Goal: Transaction & Acquisition: Download file/media

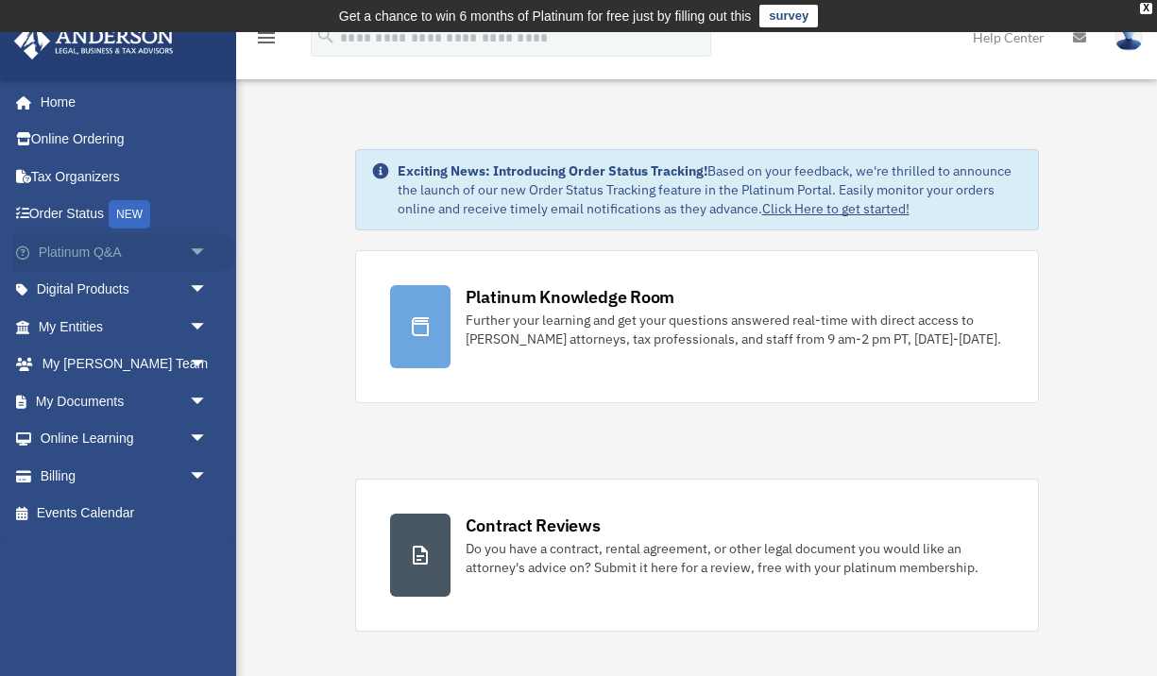
click at [194, 249] on span "arrow_drop_down" at bounding box center [208, 252] width 38 height 39
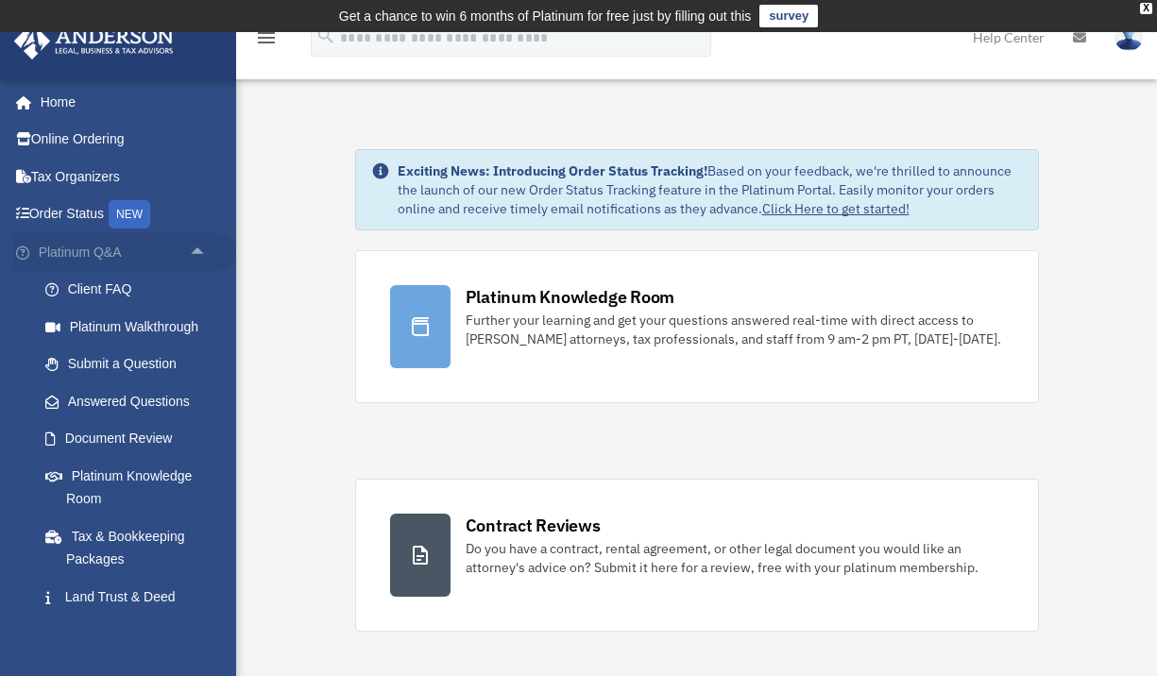
click at [194, 249] on span "arrow_drop_up" at bounding box center [208, 252] width 38 height 39
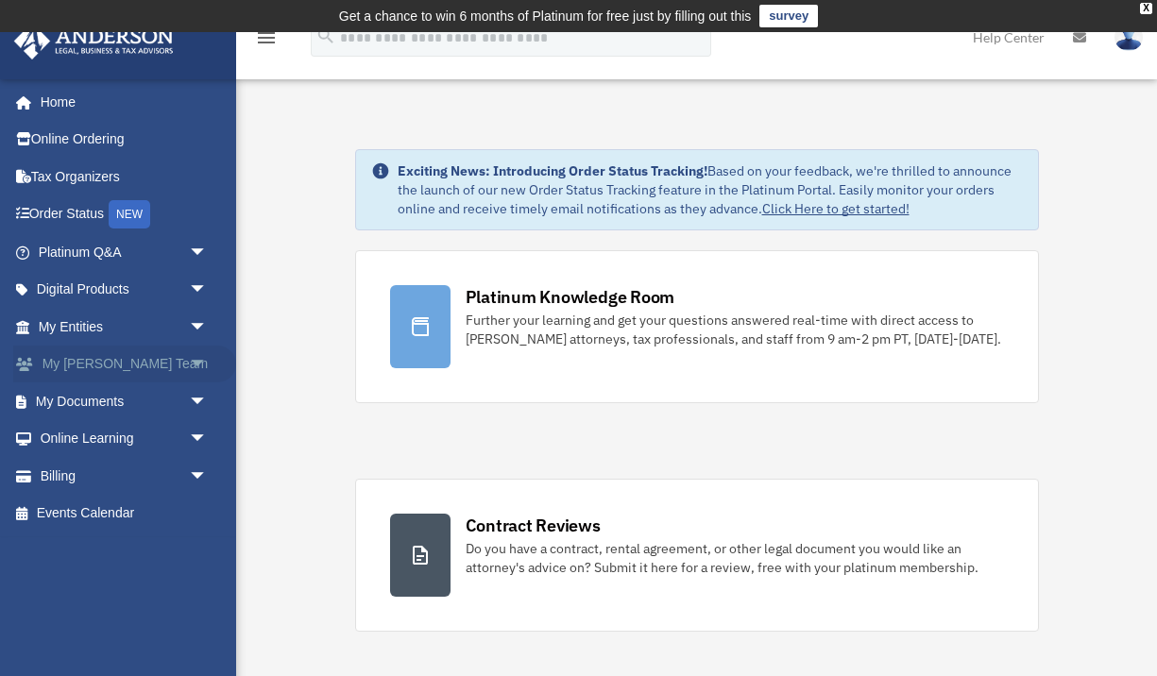
click at [203, 362] on span "arrow_drop_down" at bounding box center [208, 365] width 38 height 39
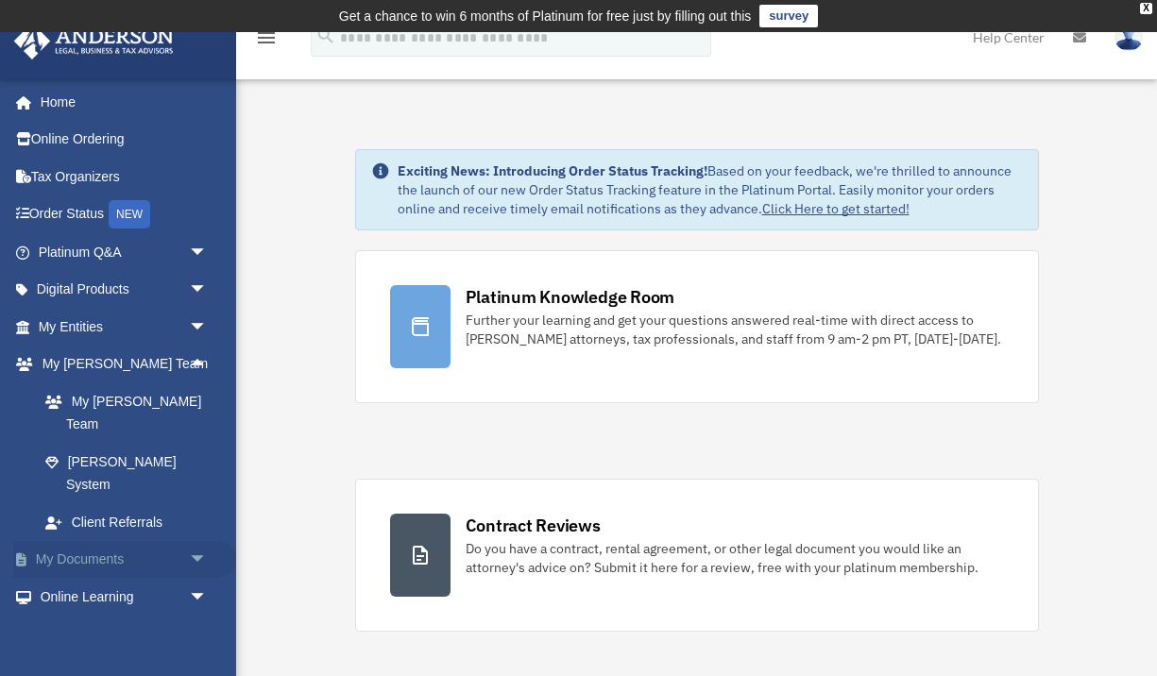
click at [198, 541] on span "arrow_drop_down" at bounding box center [208, 560] width 38 height 39
click at [127, 578] on link "Box" at bounding box center [131, 597] width 210 height 38
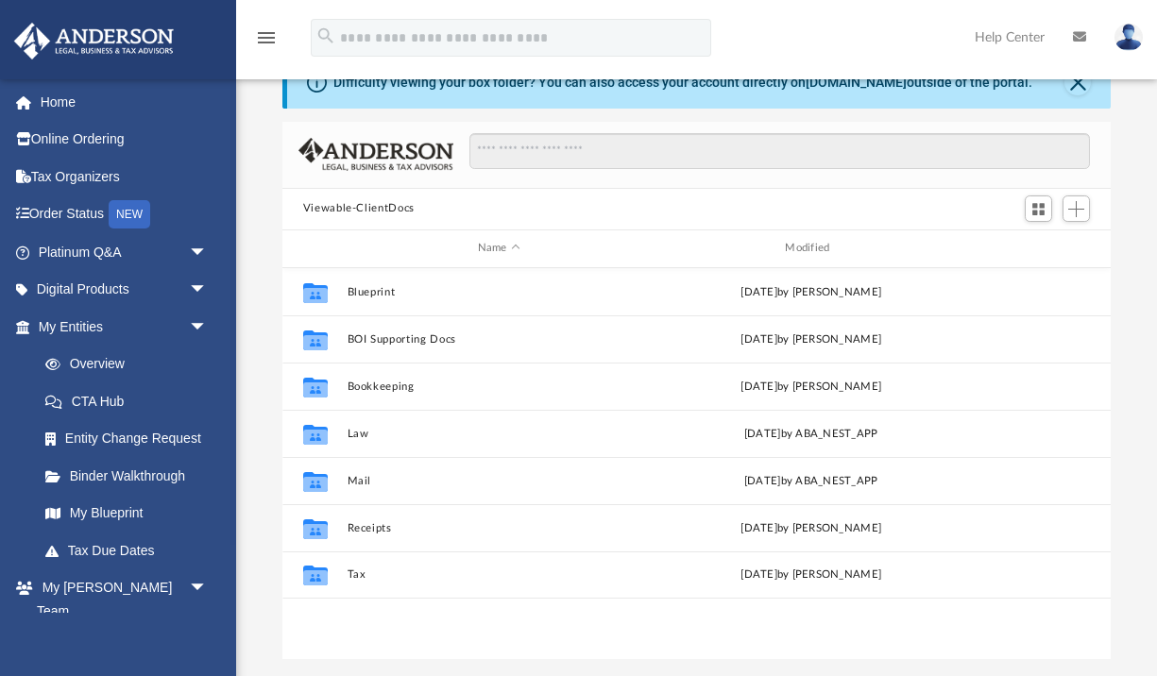
scroll to position [85, 0]
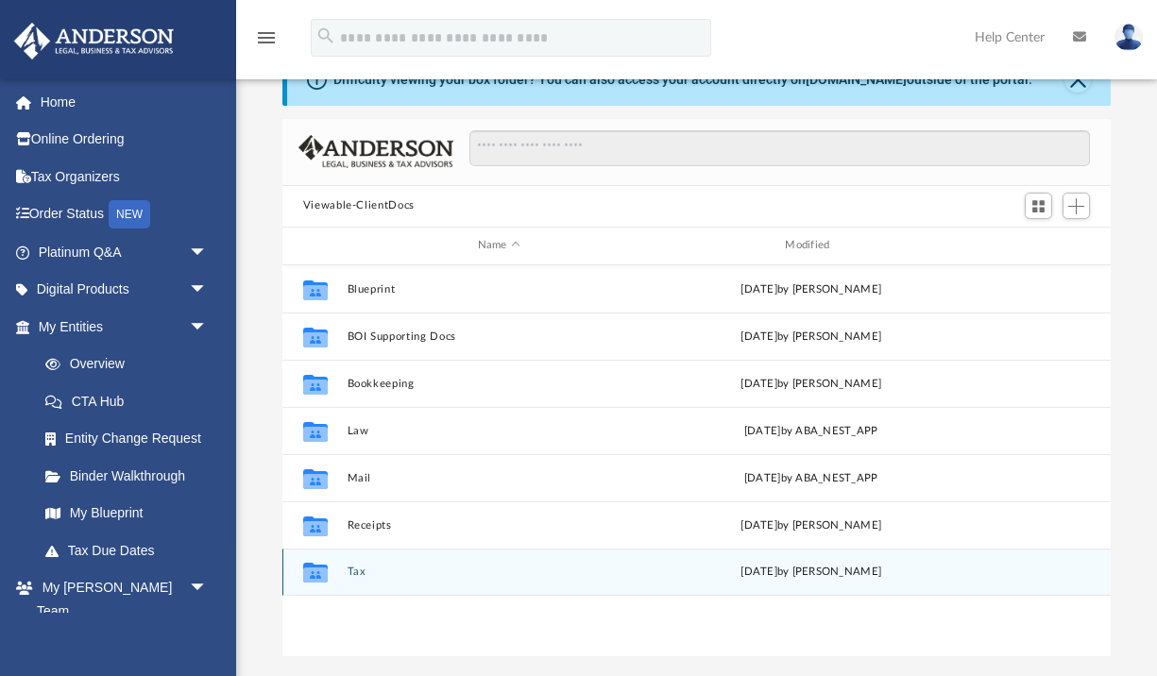
click at [355, 568] on button "Tax" at bounding box center [499, 572] width 304 height 12
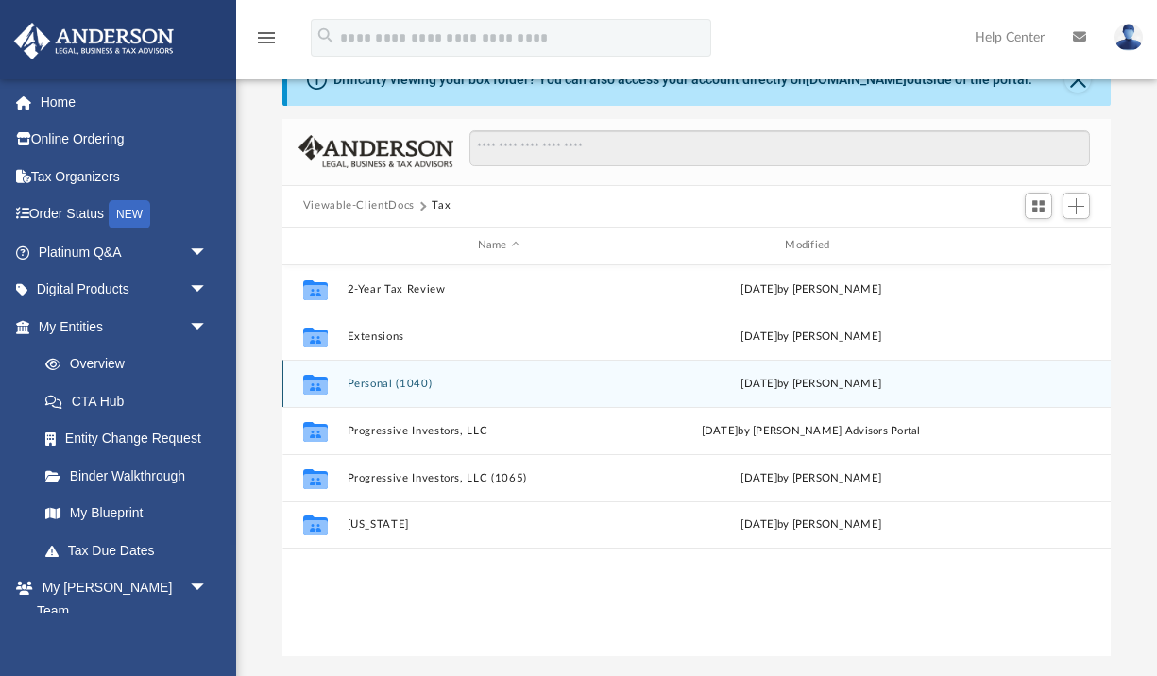
click at [381, 381] on button "Personal (1040)" at bounding box center [499, 383] width 304 height 12
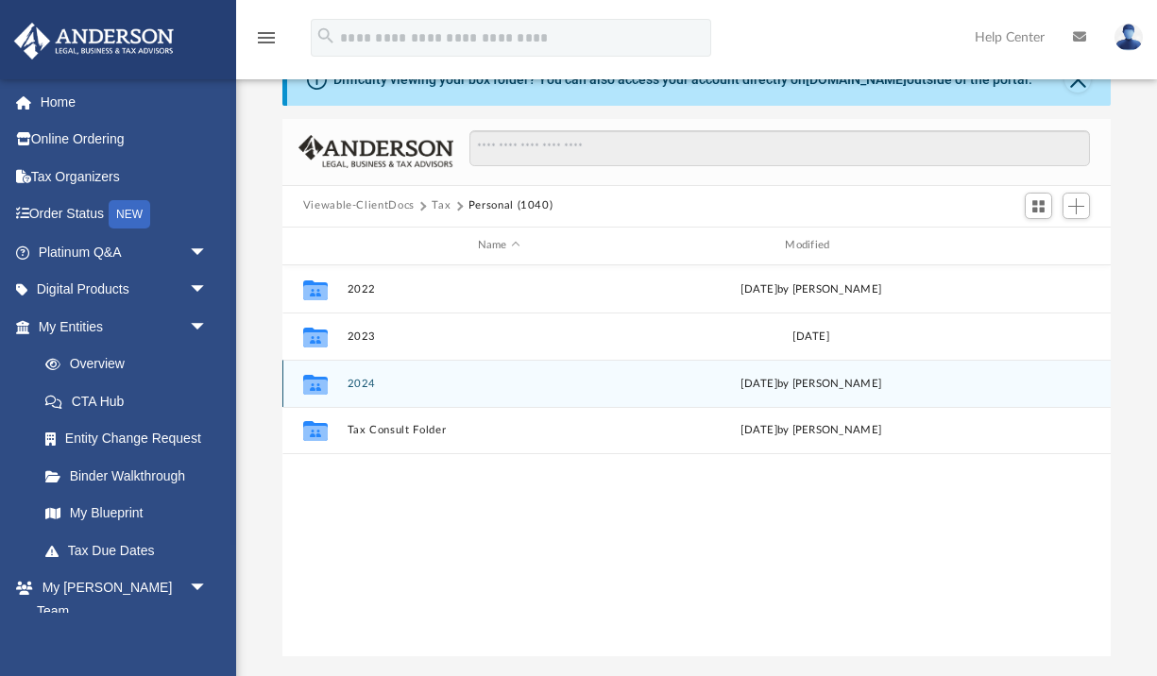
click at [360, 386] on button "2024" at bounding box center [499, 383] width 304 height 12
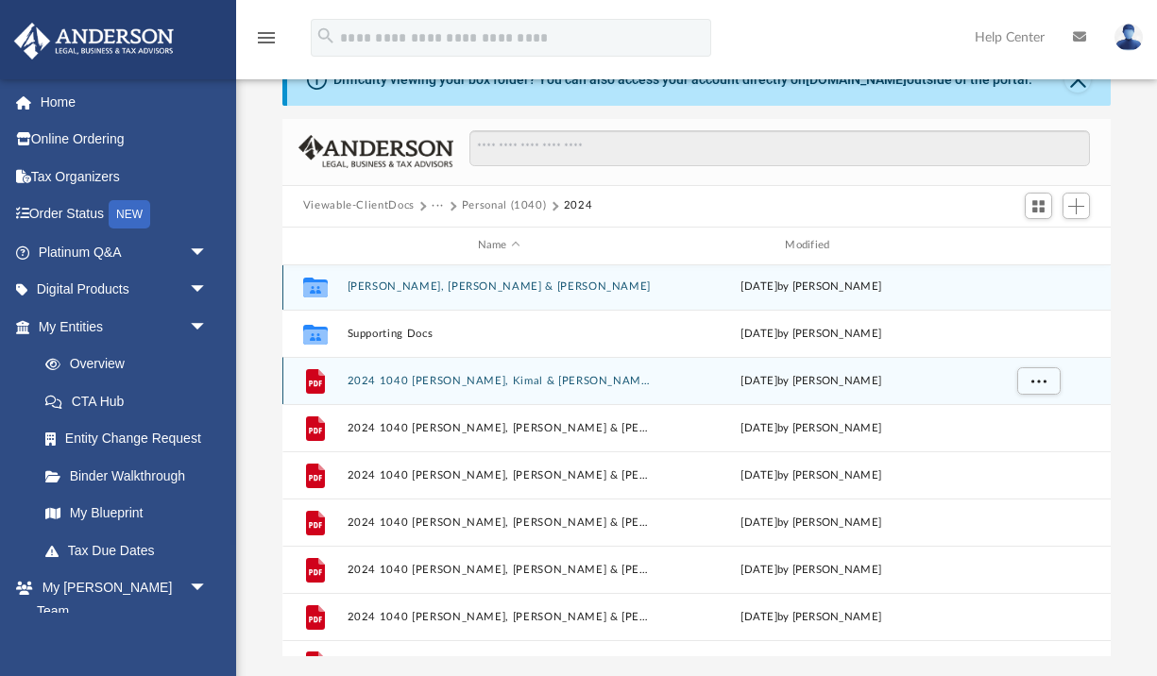
scroll to position [1, 0]
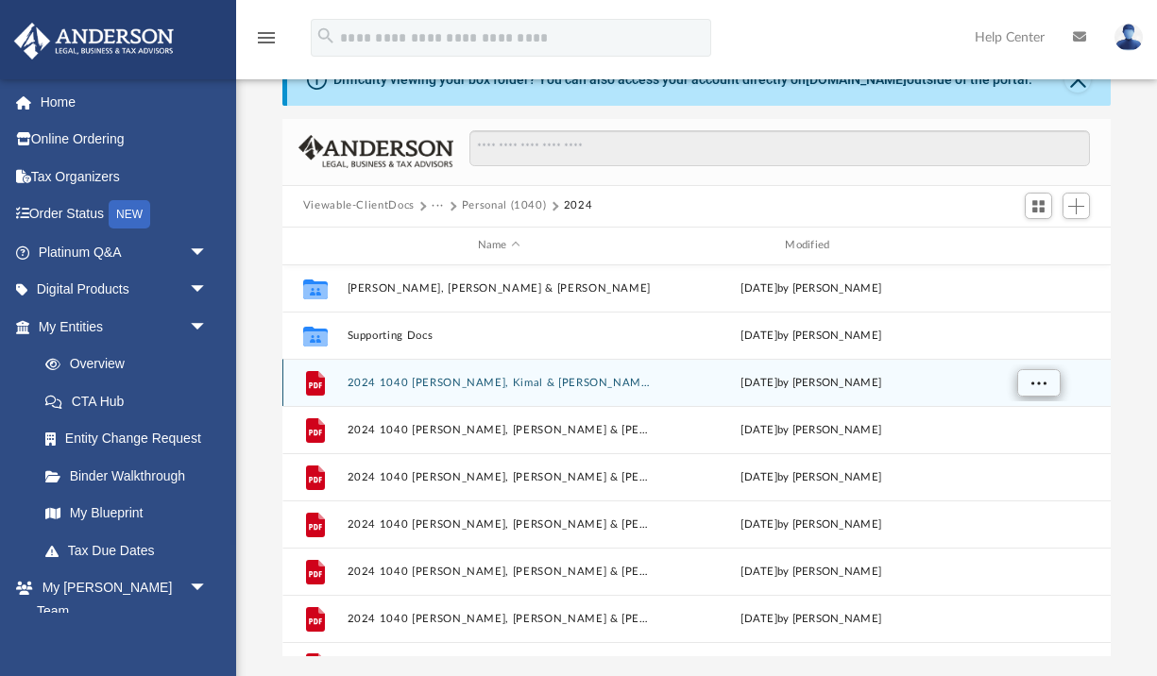
click at [1043, 385] on span "More options" at bounding box center [1037, 382] width 15 height 10
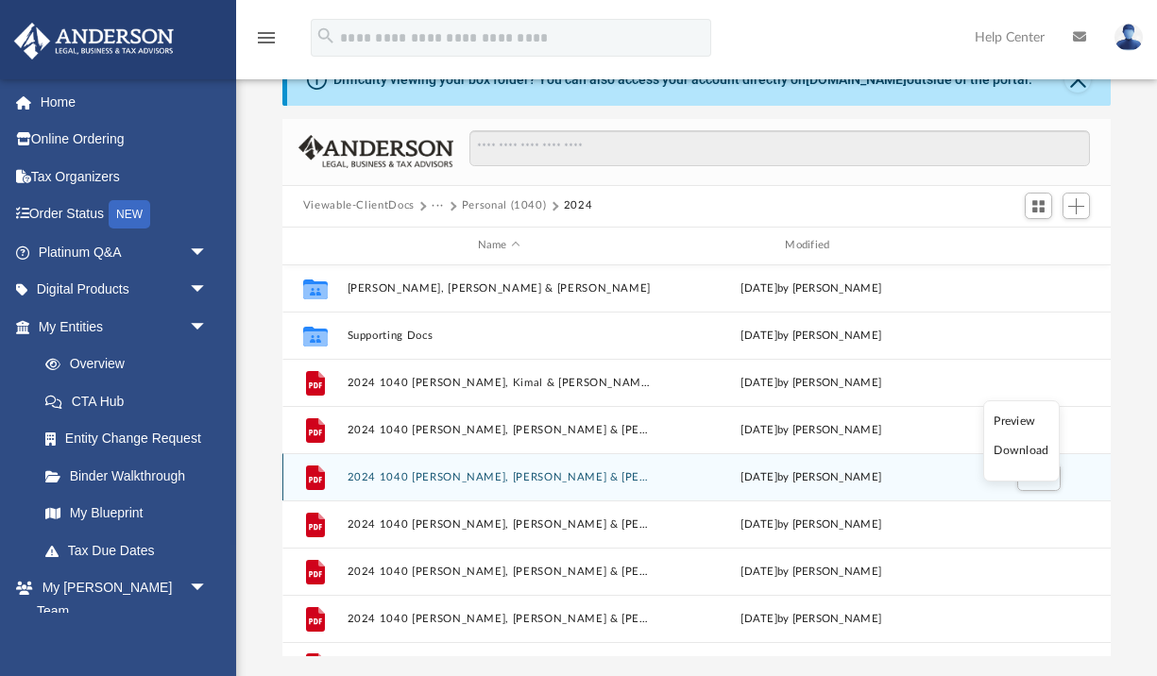
click at [1017, 452] on li "Download" at bounding box center [1020, 451] width 55 height 20
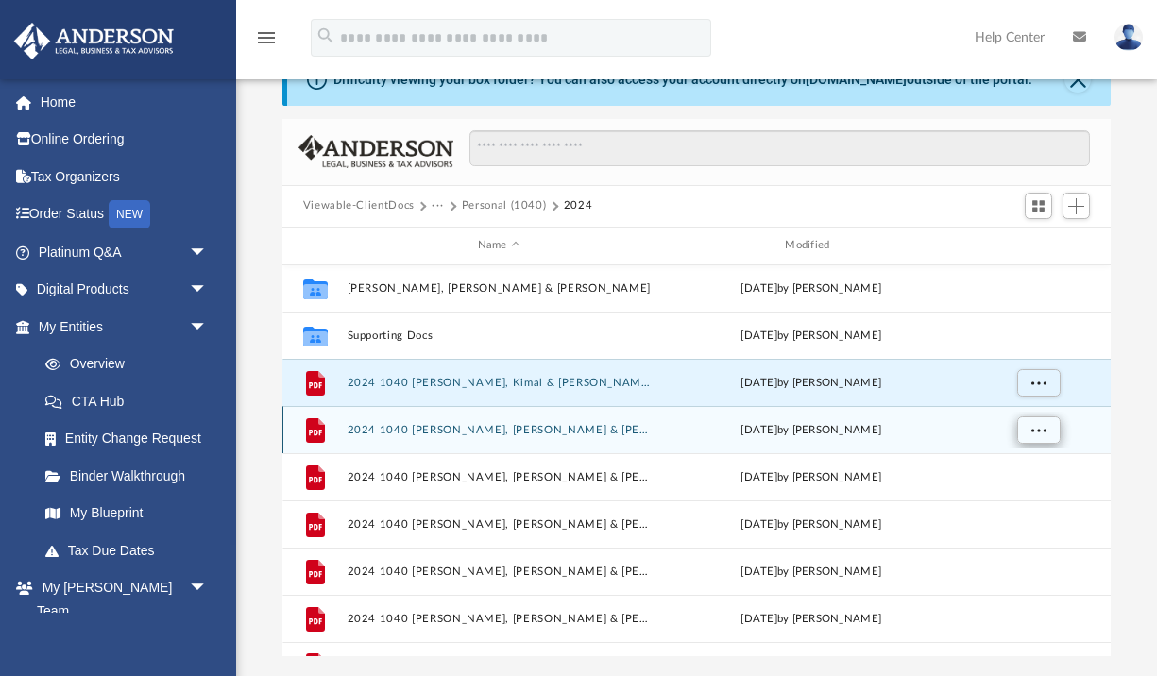
click at [1033, 432] on span "More options" at bounding box center [1037, 429] width 15 height 10
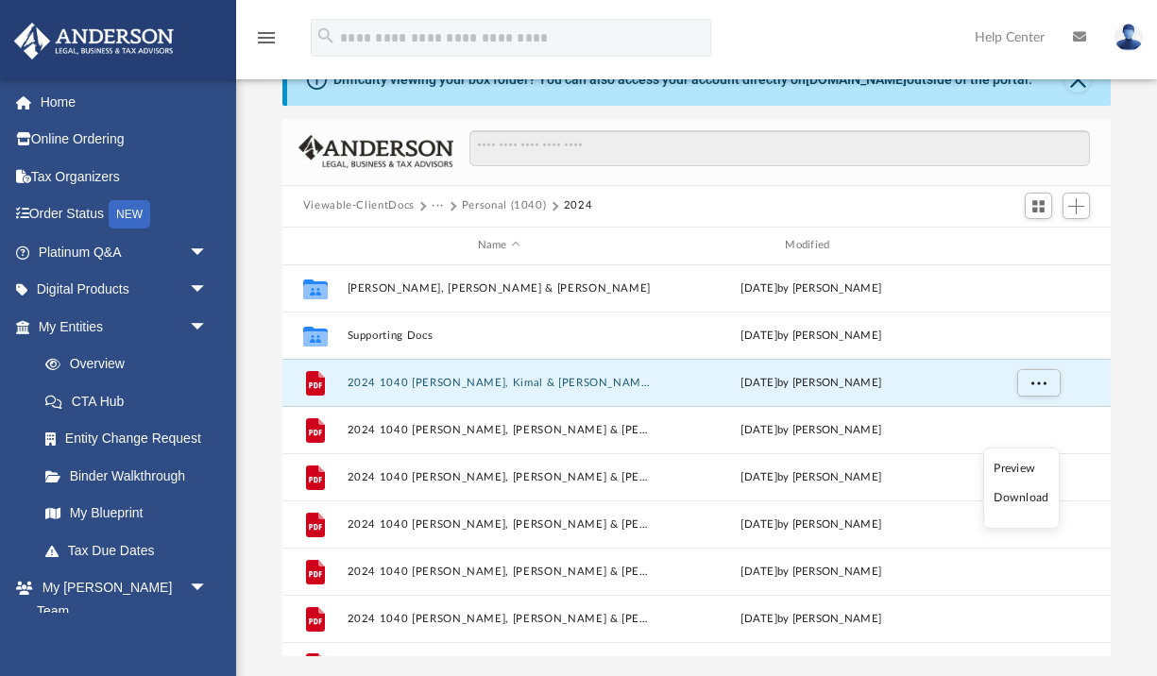
click at [1036, 499] on li "Download" at bounding box center [1020, 498] width 55 height 20
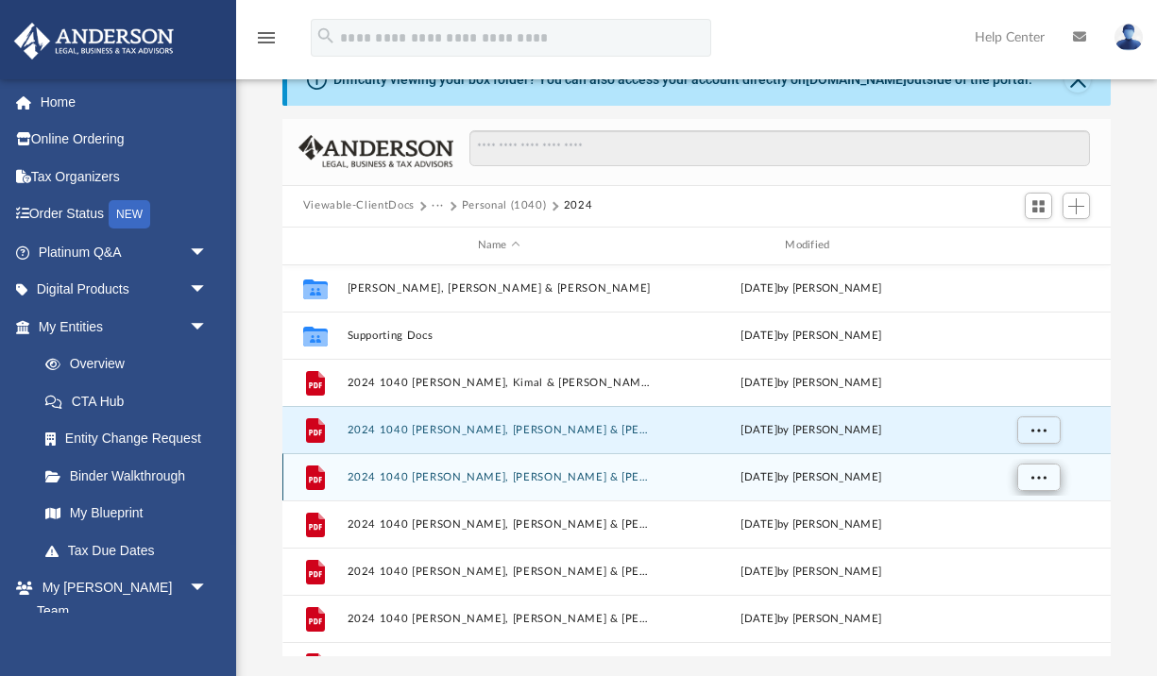
click at [1039, 478] on span "More options" at bounding box center [1037, 476] width 15 height 10
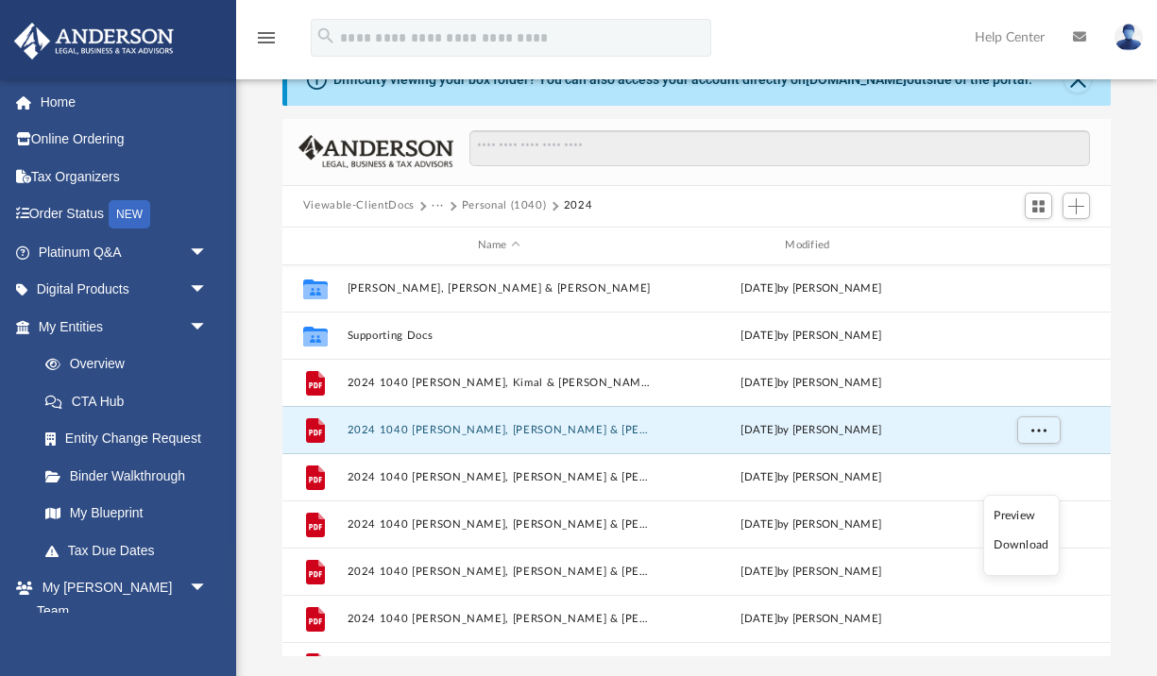
click at [1029, 544] on li "Download" at bounding box center [1020, 545] width 55 height 20
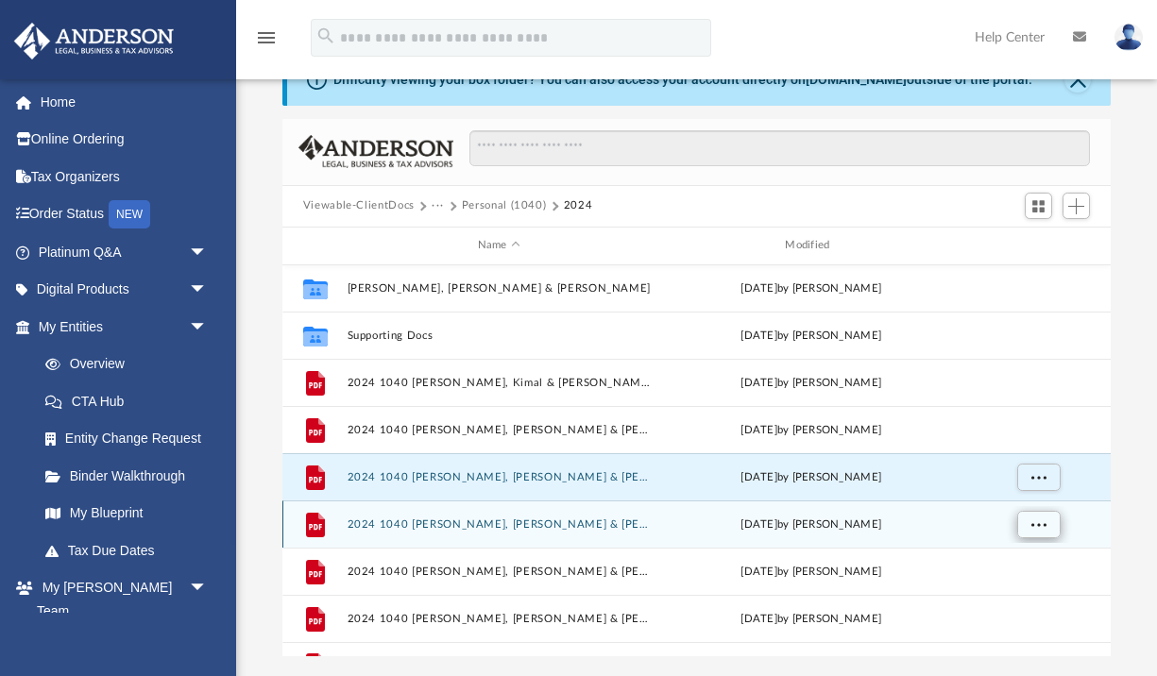
click at [1042, 523] on span "More options" at bounding box center [1037, 523] width 15 height 10
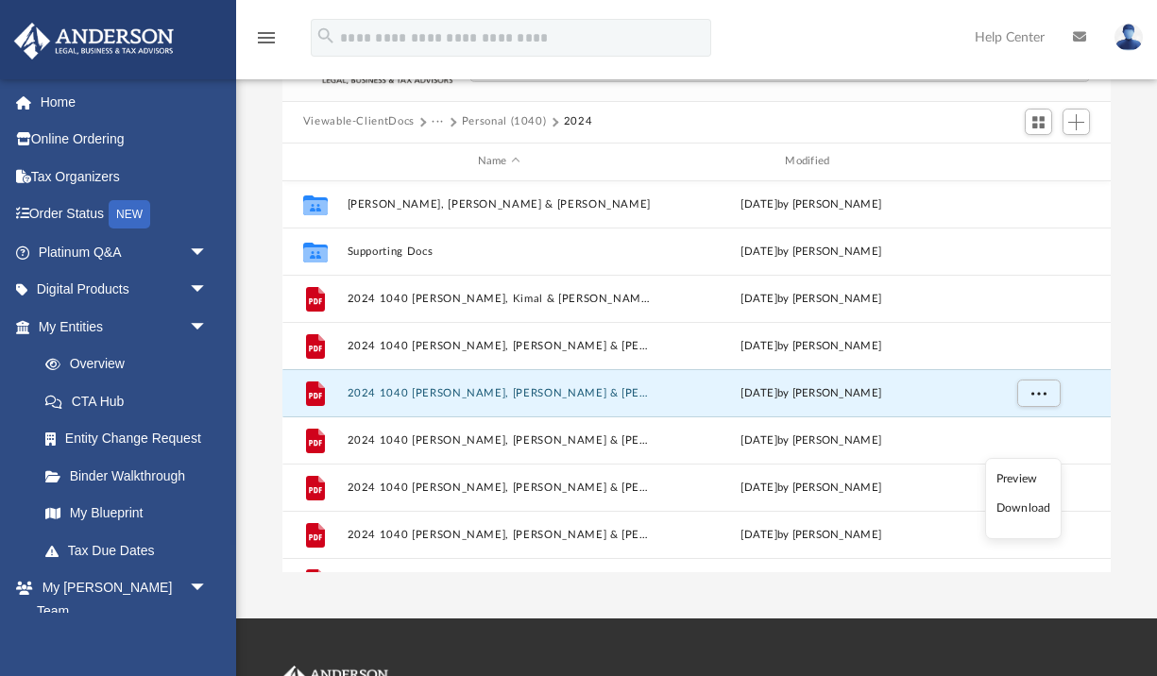
scroll to position [179, 0]
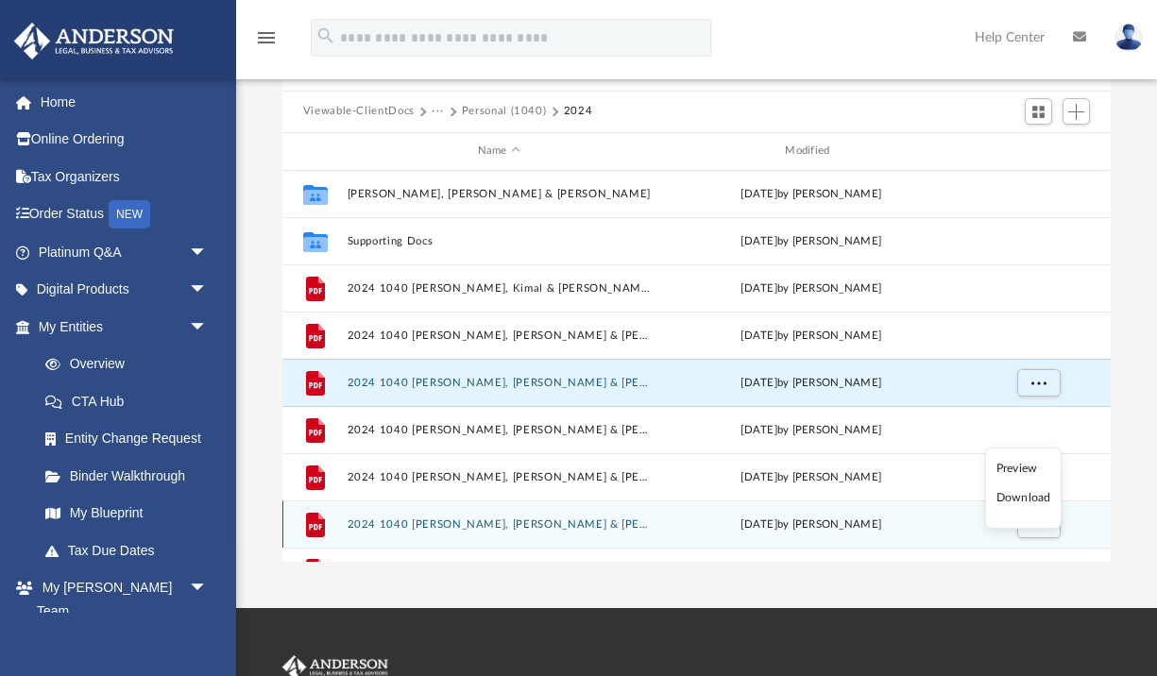
click at [1019, 500] on li "Download" at bounding box center [1023, 498] width 55 height 20
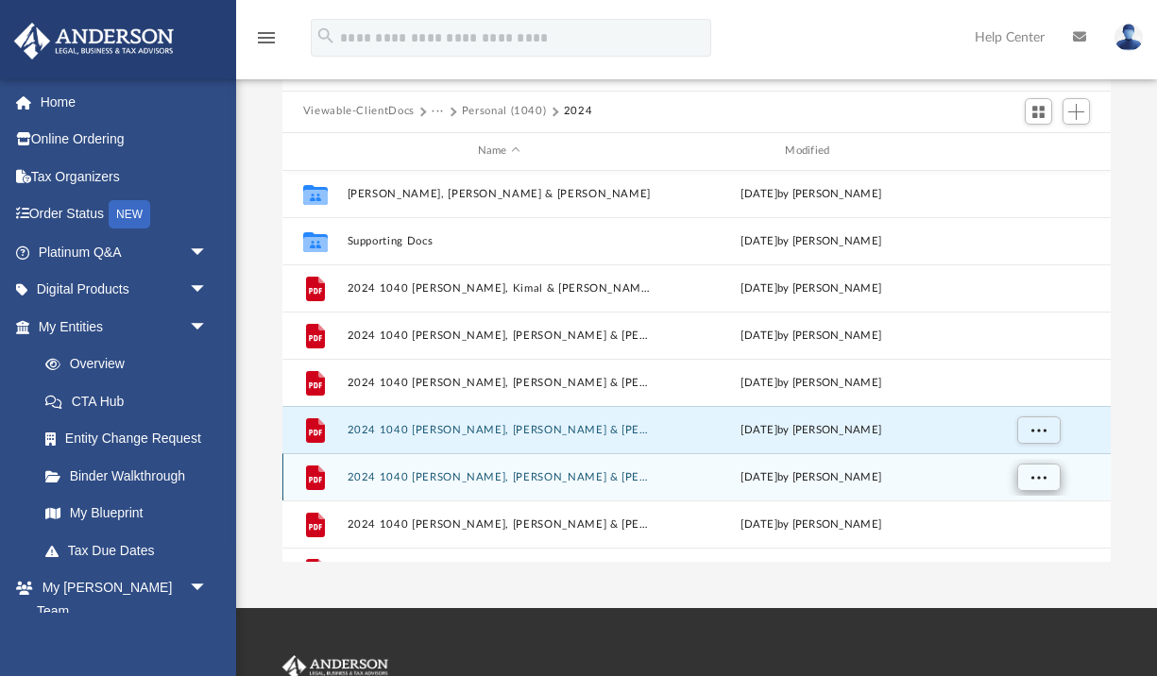
click at [1048, 482] on button "More options" at bounding box center [1037, 477] width 43 height 28
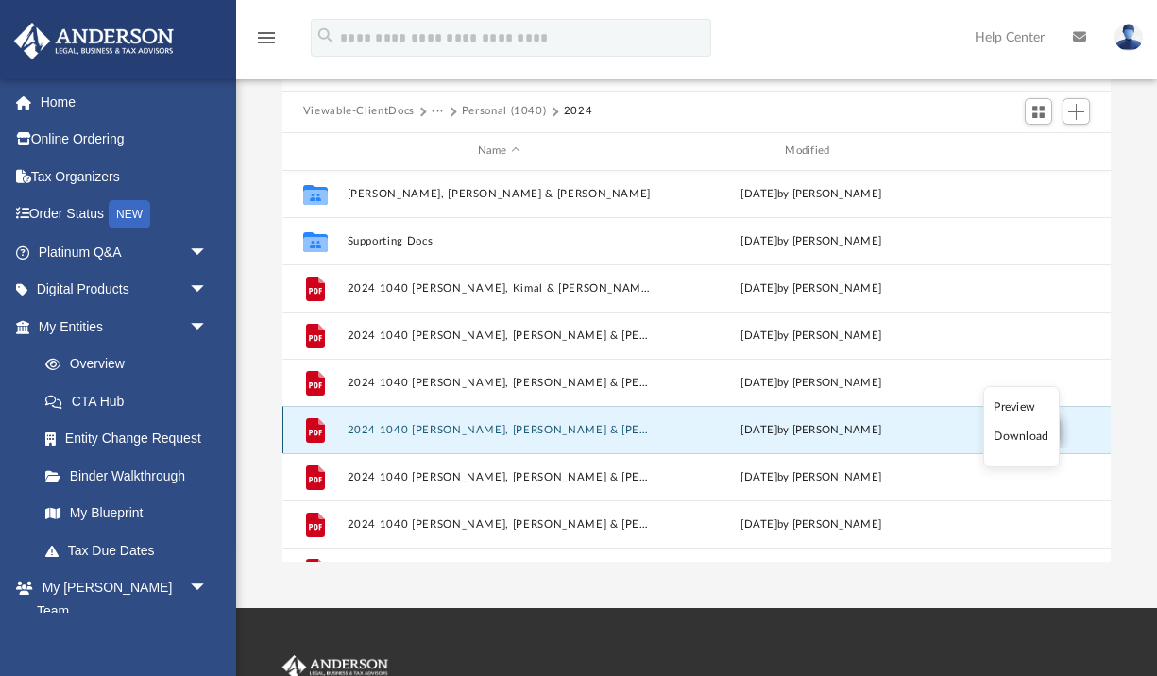
click at [1019, 439] on li "Download" at bounding box center [1020, 437] width 55 height 20
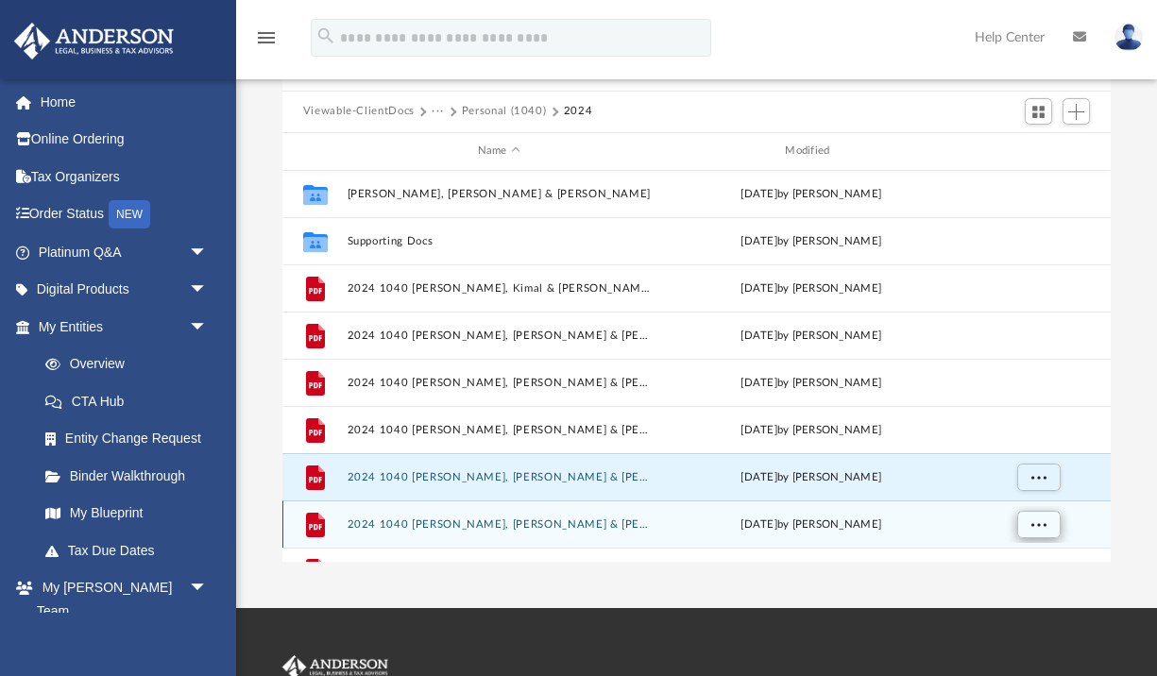
click at [1044, 525] on span "More options" at bounding box center [1037, 523] width 15 height 10
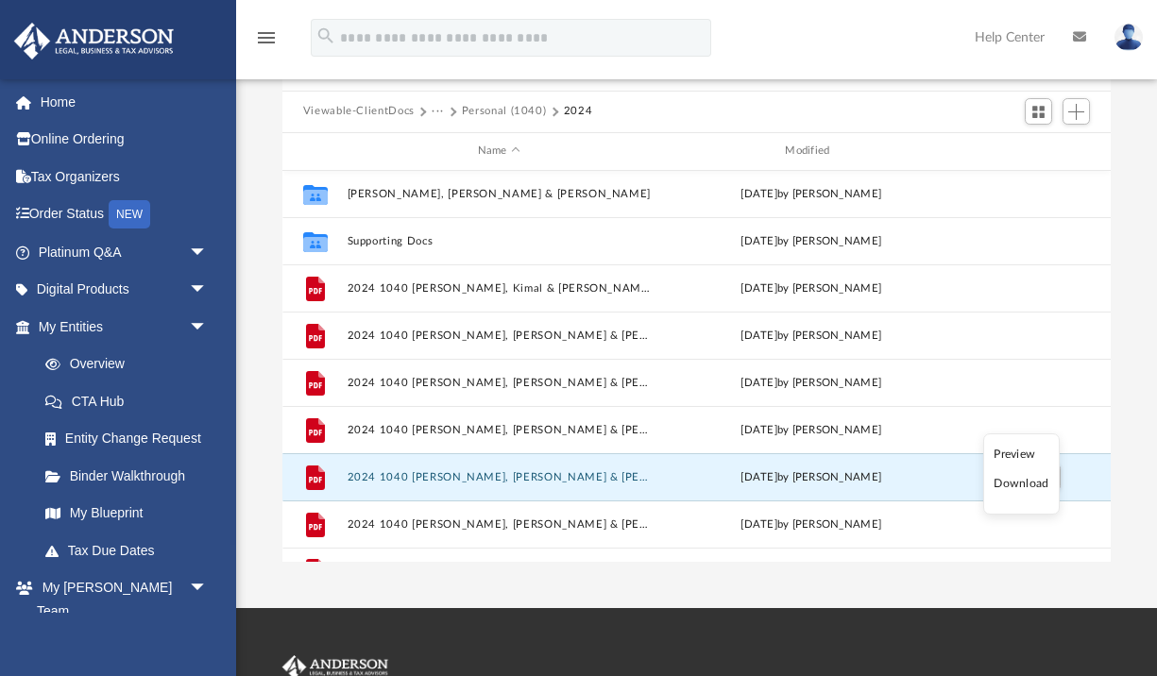
click at [1028, 487] on li "Download" at bounding box center [1020, 484] width 55 height 20
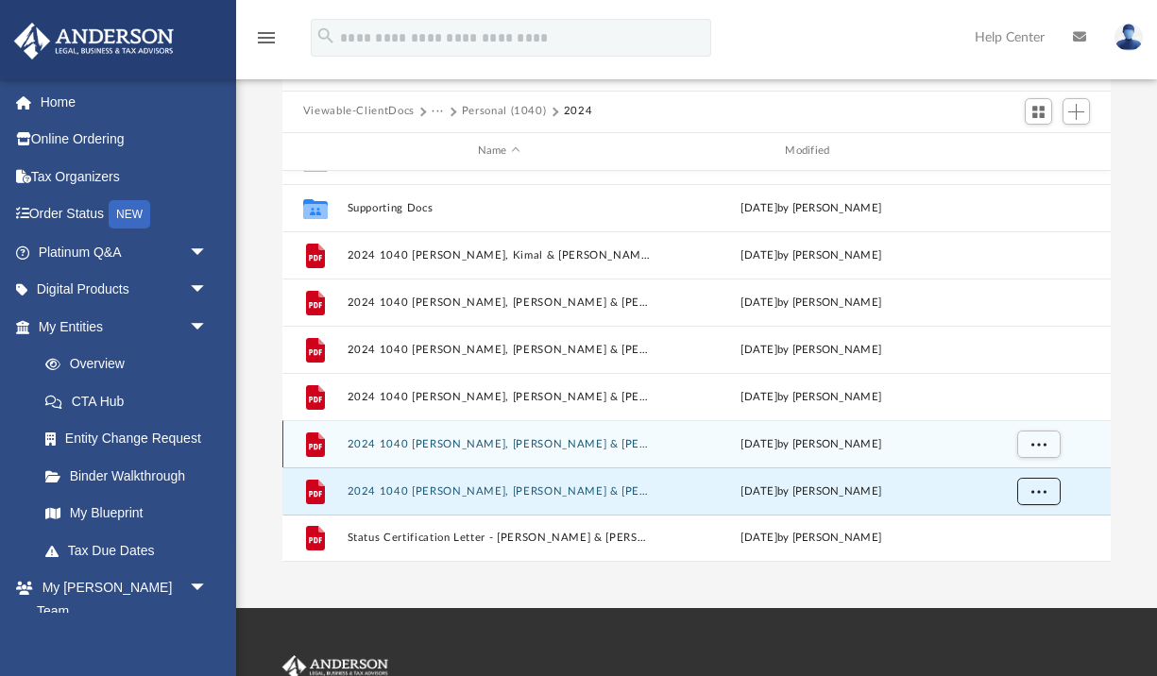
scroll to position [34, 0]
